Goal: Task Accomplishment & Management: Use online tool/utility

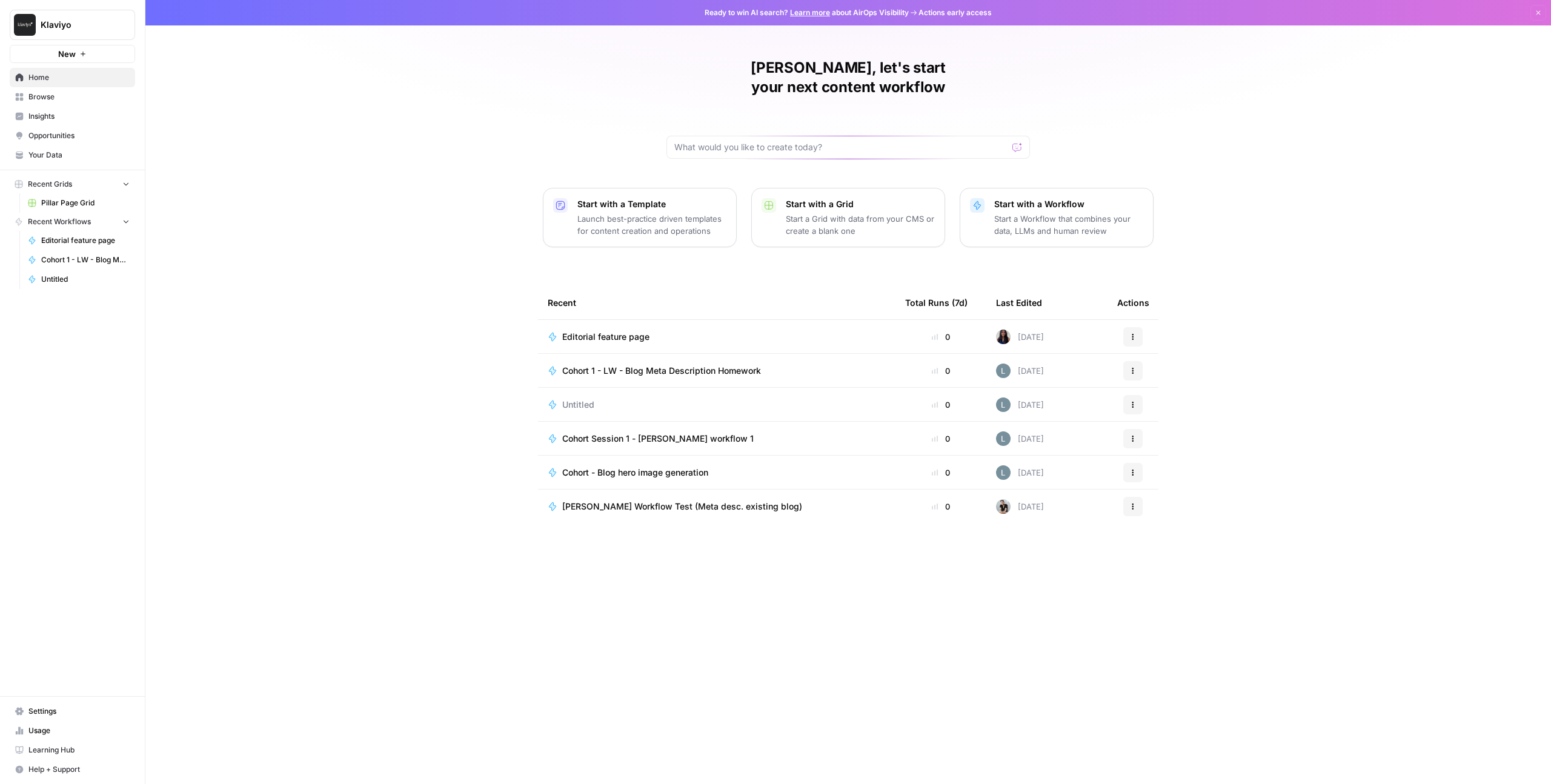
click at [1033, 213] on p "Start a Workflow that combines your data, LLMs and human review" at bounding box center [1069, 224] width 149 height 24
